Goal: Transaction & Acquisition: Subscribe to service/newsletter

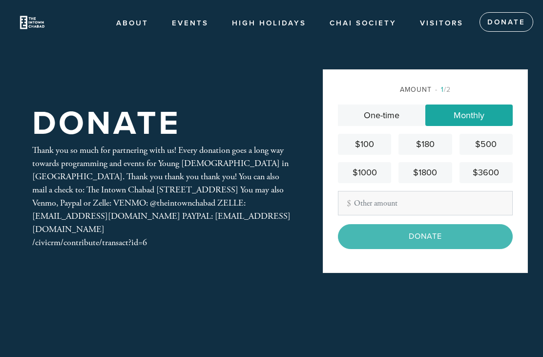
click at [375, 28] on link "Chai society" at bounding box center [363, 23] width 82 height 19
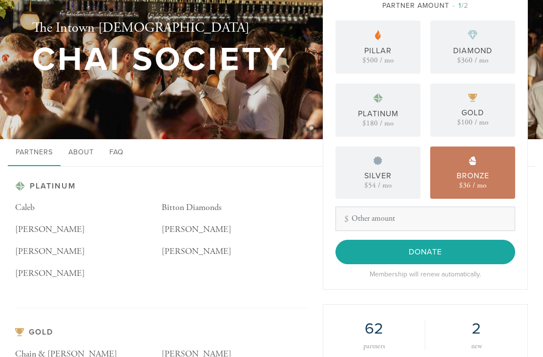
scroll to position [40, 0]
click at [494, 191] on div "Bronze $36 / mo" at bounding box center [472, 172] width 85 height 52
click at [461, 264] on input "Donate" at bounding box center [425, 252] width 180 height 24
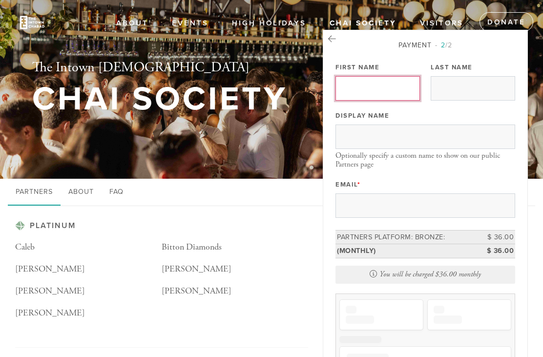
click at [388, 101] on input "First Name" at bounding box center [377, 88] width 84 height 24
type input "[PERSON_NAME]"
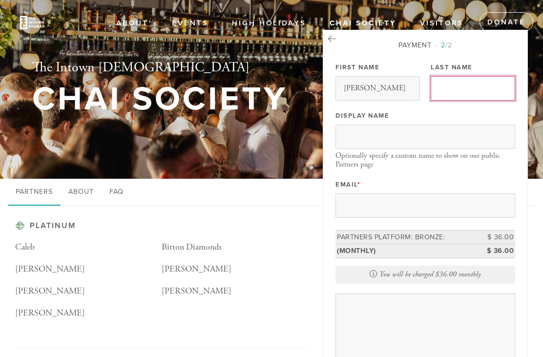
type input "[PERSON_NAME]"
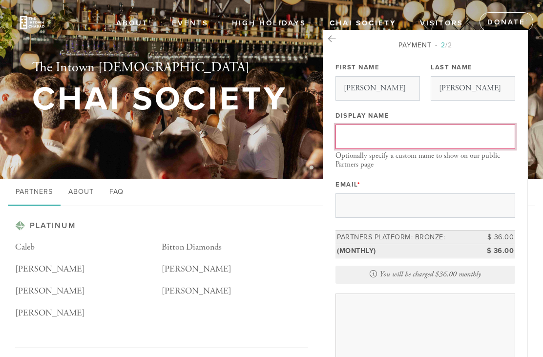
type input "[PERSON_NAME]"
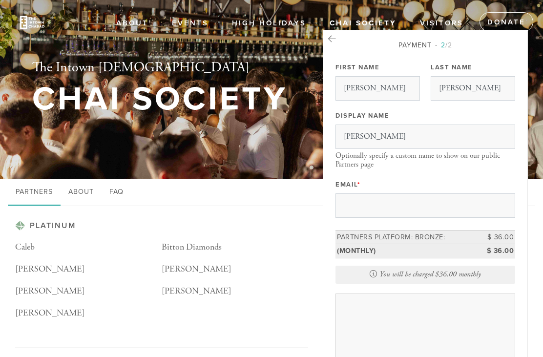
scroll to position [35, 0]
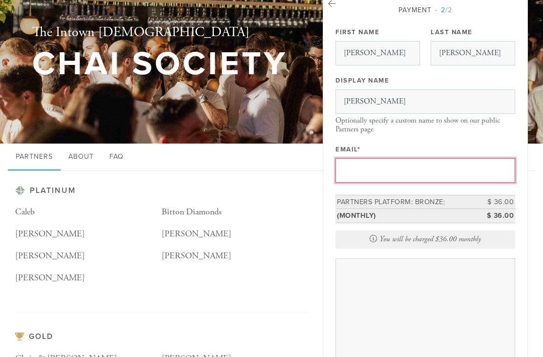
click at [476, 178] on input "Email *" at bounding box center [425, 170] width 180 height 24
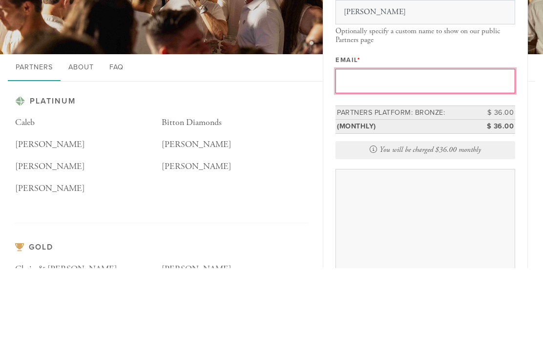
type input "[PERSON_NAME][EMAIL_ADDRESS][DOMAIN_NAME]"
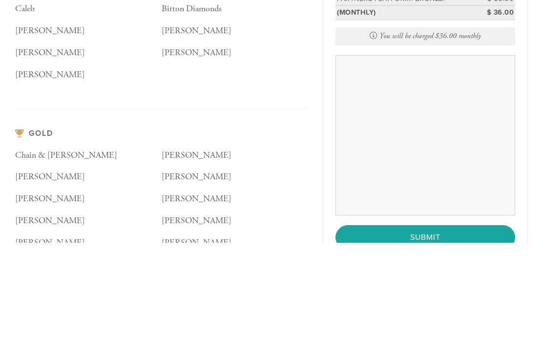
scroll to position [155, 0]
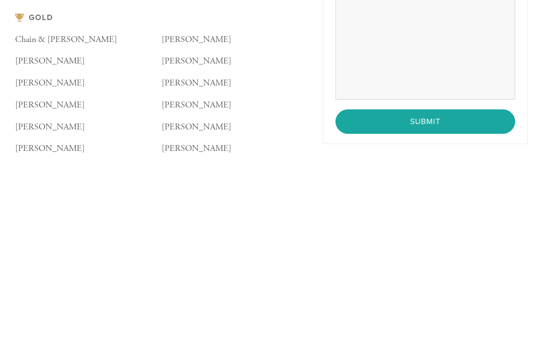
click at [463, 309] on input "Submit" at bounding box center [425, 321] width 180 height 24
